Goal: Task Accomplishment & Management: Manage account settings

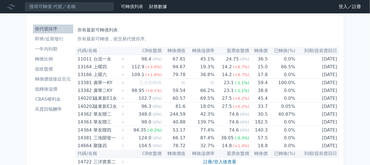
click at [343, 6] on link "登入／註冊" at bounding box center [349, 6] width 31 height 9
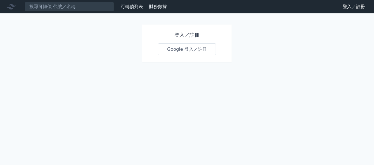
click at [179, 50] on link "Google 登入／註冊" at bounding box center [187, 50] width 58 height 12
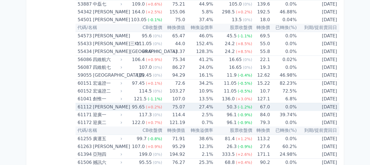
scroll to position [2235, 0]
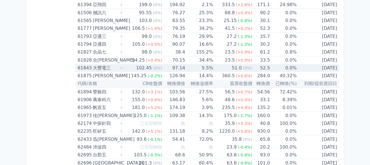
click at [92, 64] on div "61843 大豐電三" at bounding box center [99, 68] width 42 height 8
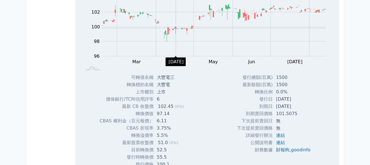
scroll to position [2319, 0]
